Goal: Information Seeking & Learning: Learn about a topic

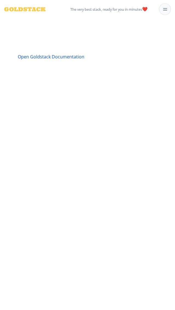
click at [51, 57] on span "Open Goldstack Documentation" at bounding box center [51, 57] width 67 height 6
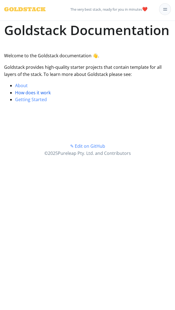
click at [33, 92] on span "How does it work" at bounding box center [33, 93] width 36 height 6
